Goal: Manage account settings

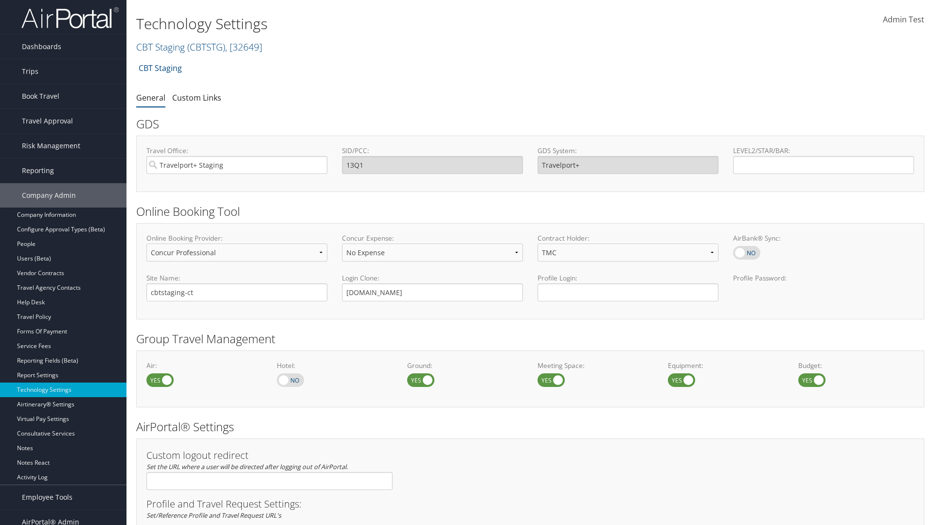
select select "4"
click at [161, 47] on link "CBT Staging ( CBTSTG ) , [ 32649 ]" at bounding box center [199, 46] width 126 height 13
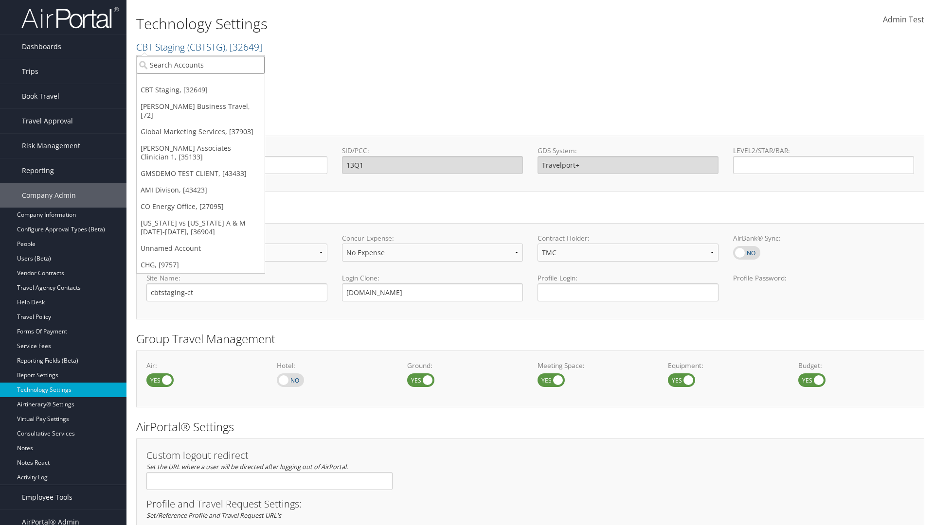
click at [200, 65] on input "search" at bounding box center [201, 65] width 128 height 18
type input "CBTSTG"
click at [200, 83] on div "CBT Staging (CBTSTG), [32649]" at bounding box center [200, 82] width 139 height 9
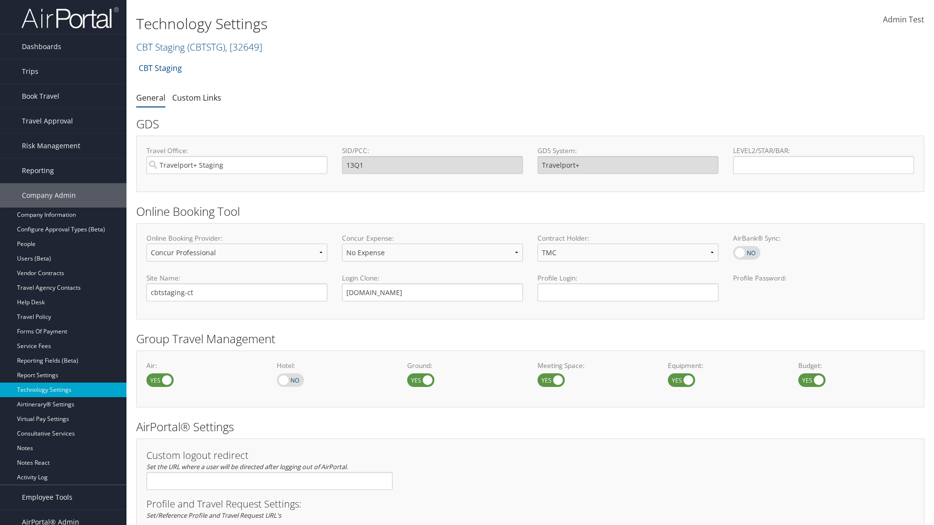
select select "3"
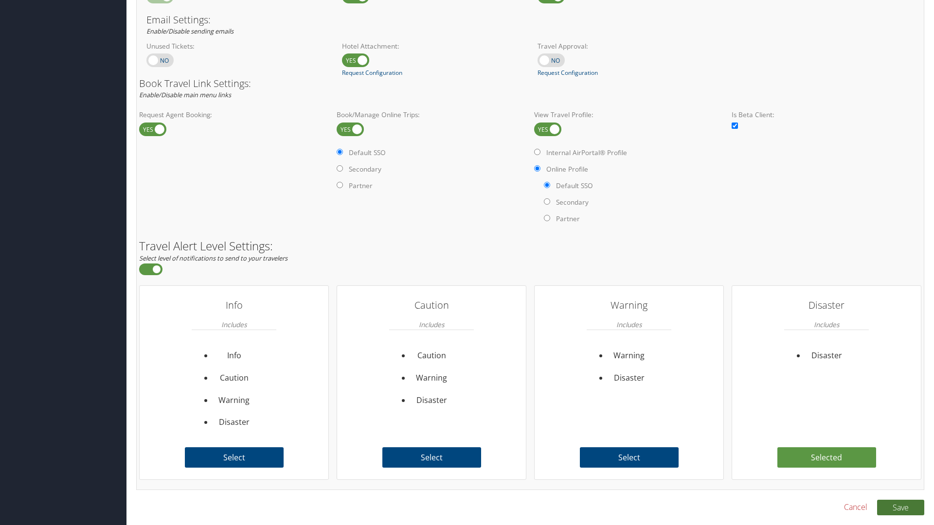
click at [901, 507] on button "Save" at bounding box center [900, 508] width 47 height 16
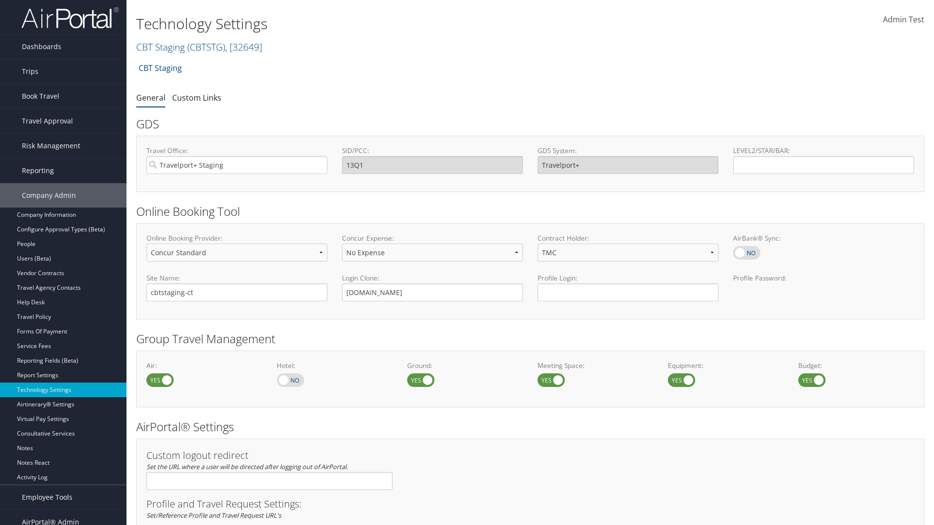
scroll to position [596, 0]
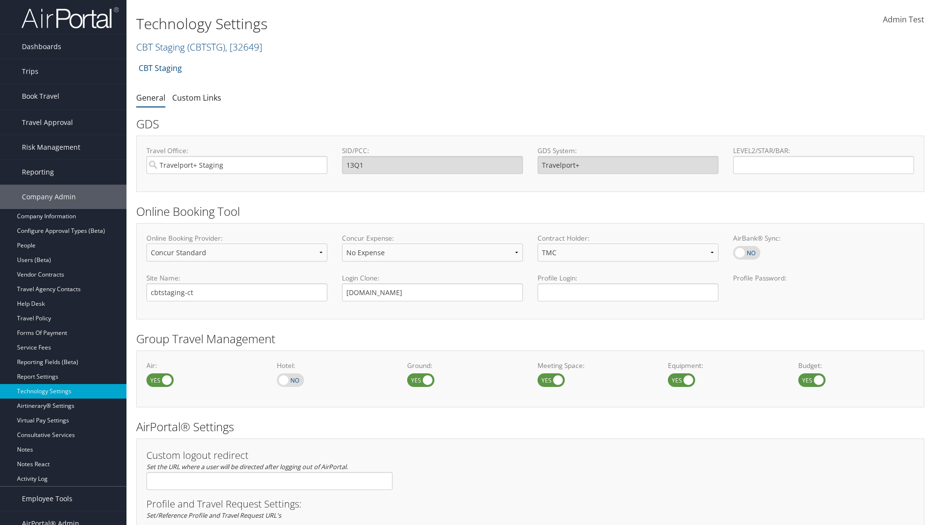
click at [63, 130] on link "Approval Request (Beta)" at bounding box center [63, 130] width 126 height 15
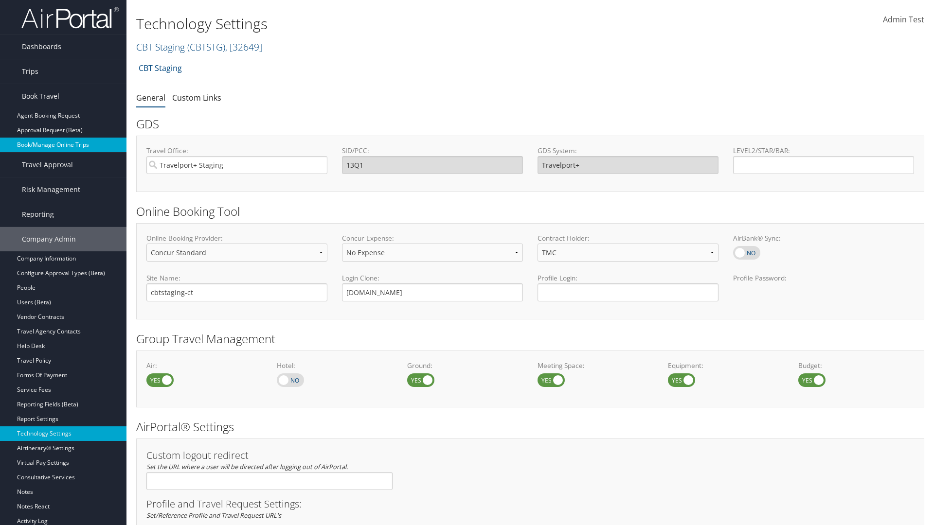
click at [63, 145] on link "Book/Manage Online Trips" at bounding box center [63, 145] width 126 height 15
